Goal: Navigation & Orientation: Find specific page/section

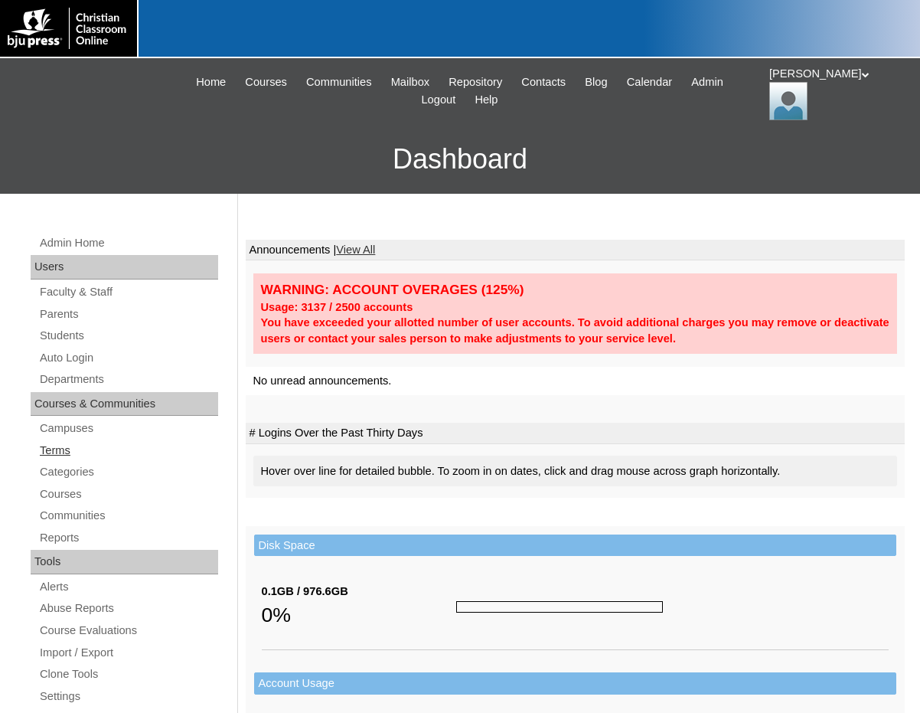
click at [62, 447] on link "Terms" at bounding box center [128, 450] width 180 height 19
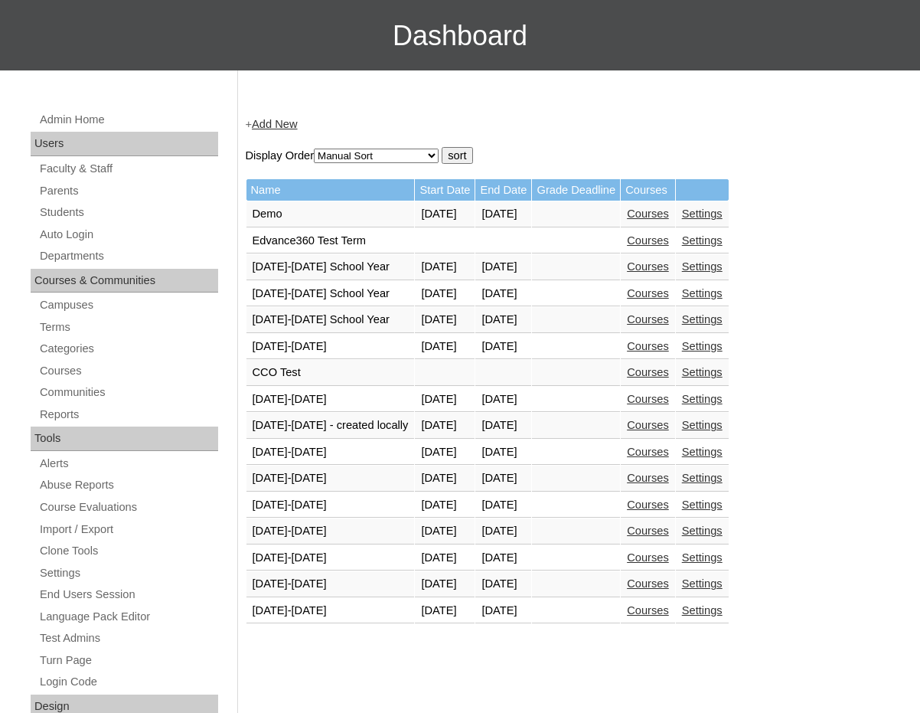
scroll to position [383, 0]
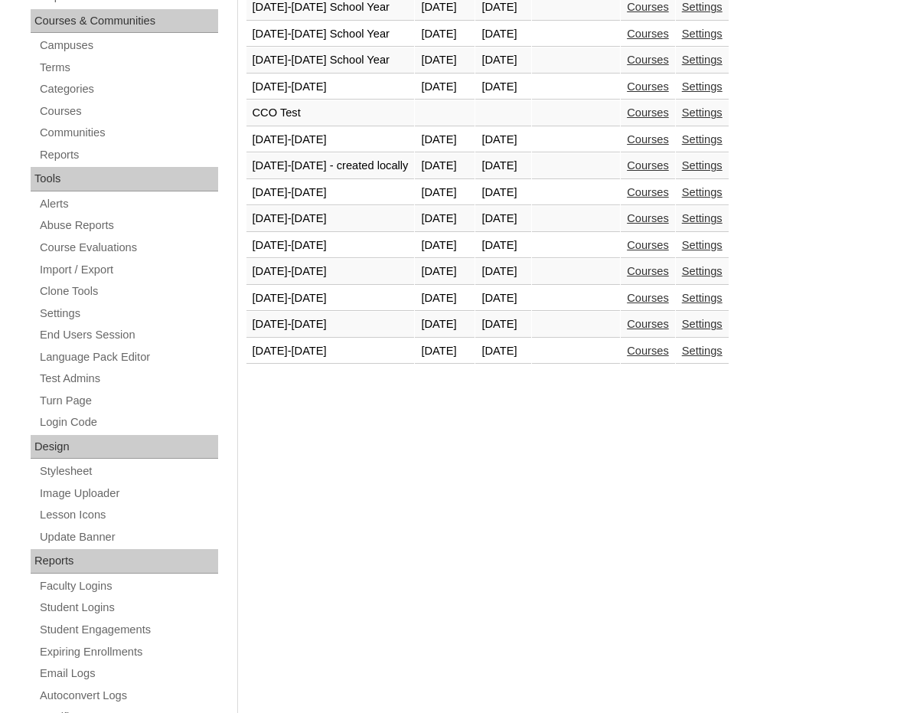
click at [645, 348] on link "Courses" at bounding box center [648, 351] width 42 height 12
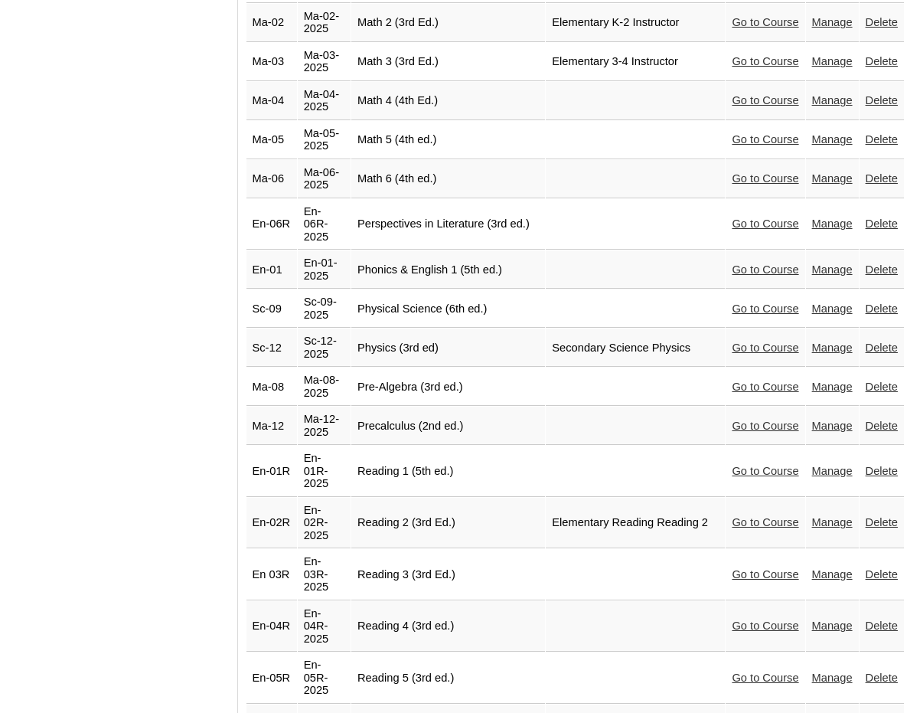
scroll to position [2910, 0]
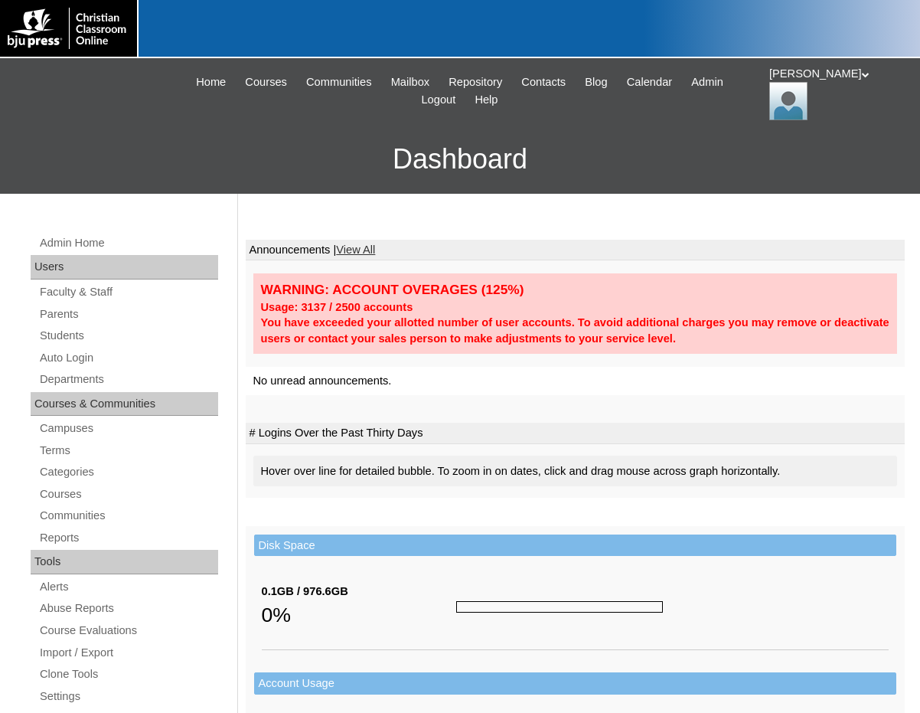
click at [780, 87] on div "[PERSON_NAME] My Profile My Settings Logout" at bounding box center [838, 93] width 136 height 54
click at [785, 139] on span "Logout" at bounding box center [797, 143] width 31 height 11
